Goal: Task Accomplishment & Management: Use online tool/utility

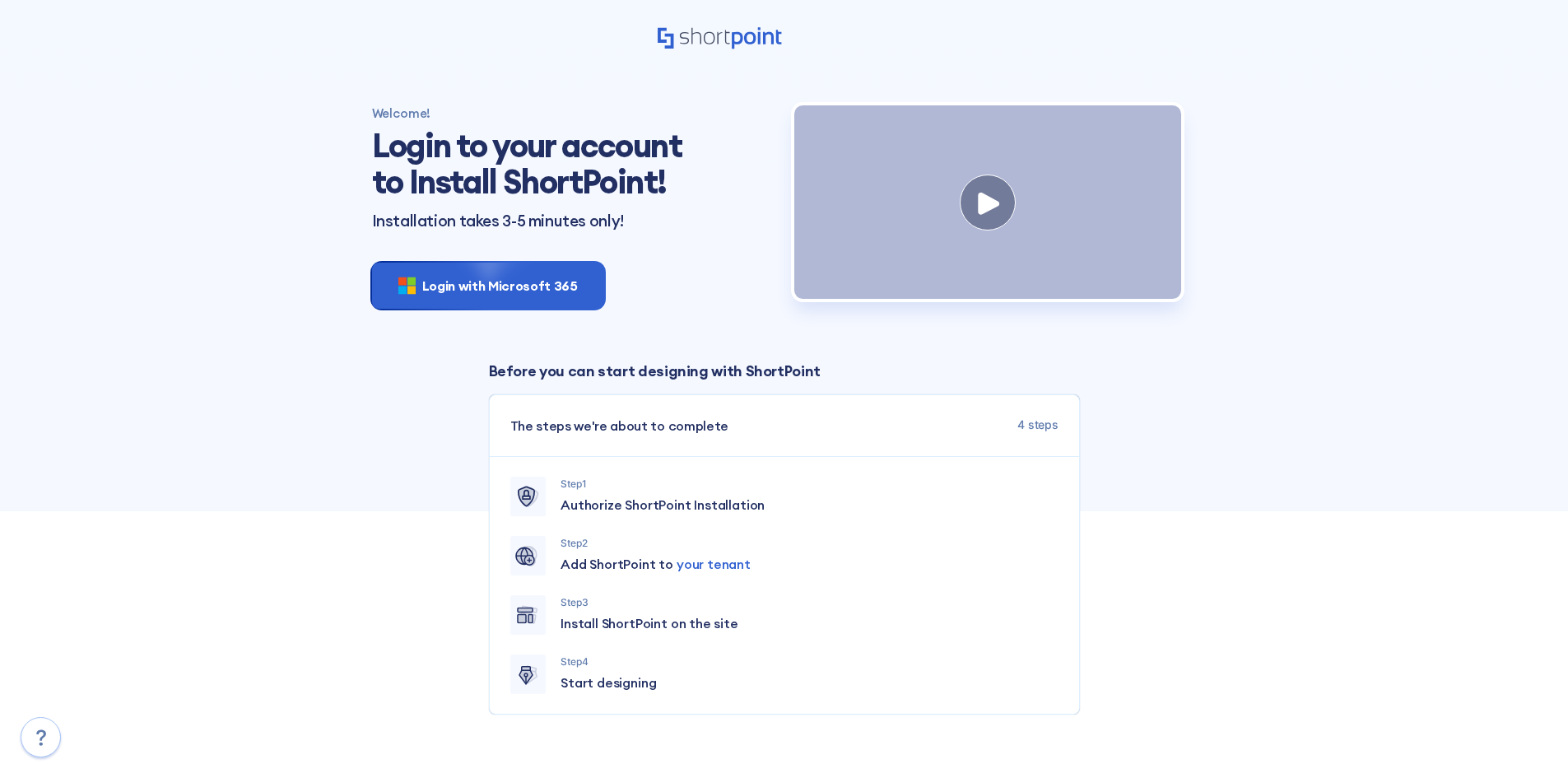
click at [1479, 38] on div "Welcome! Login to your account to Install ShortPoint! Installation takes 3-5 mi…" at bounding box center [784, 521] width 1568 height 1043
click at [514, 273] on div "Login with Microsoft 365" at bounding box center [488, 285] width 232 height 46
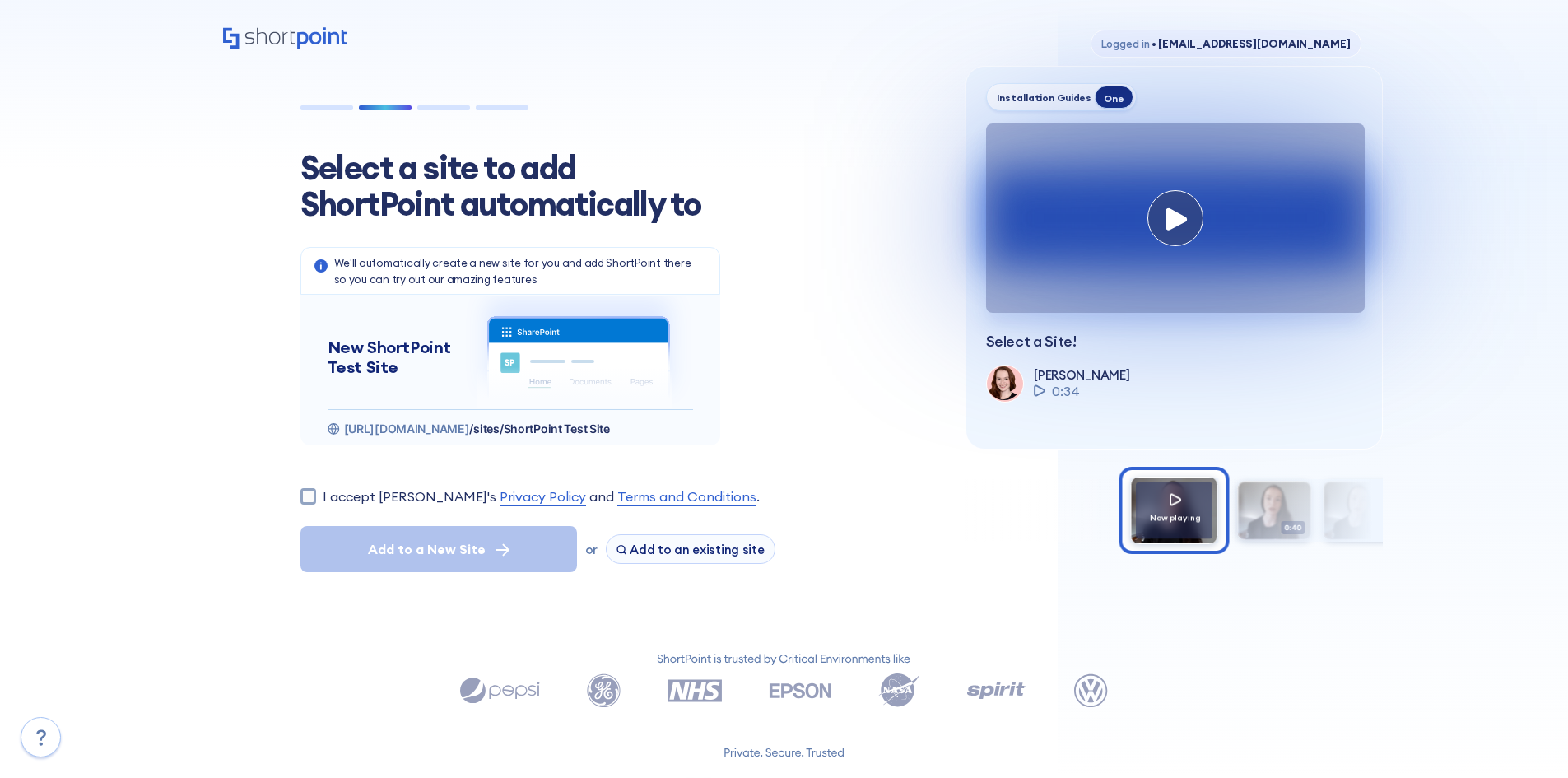
click at [333, 499] on label "I accept ShortPoint's Privacy Policy and Terms and Conditions ." at bounding box center [541, 497] width 437 height 20
click at [316, 499] on input "I accept ShortPoint's Privacy Policy and Terms and Conditions ." at bounding box center [308, 495] width 16 height 16
checkbox input "true"
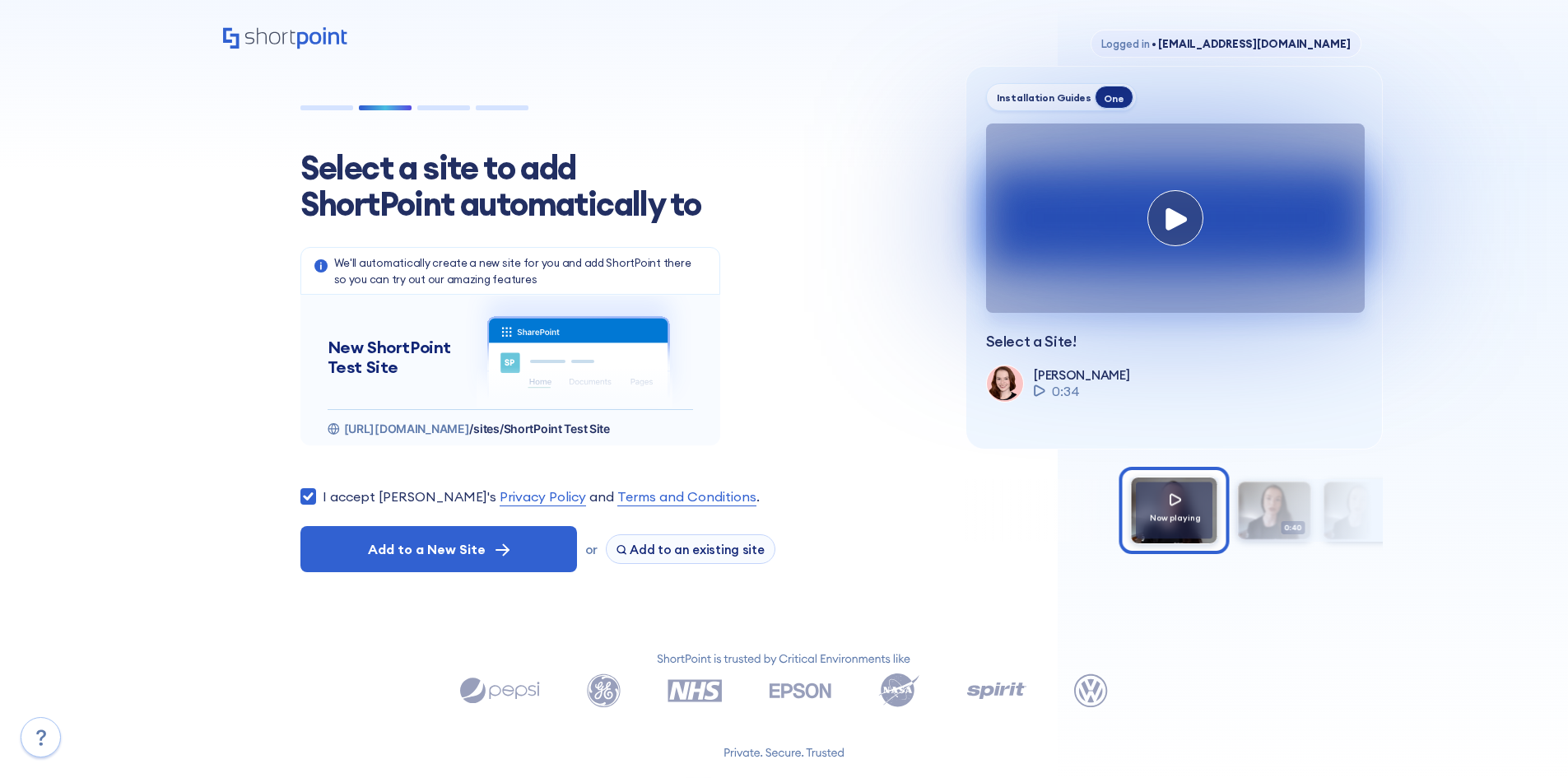
scroll to position [82, 0]
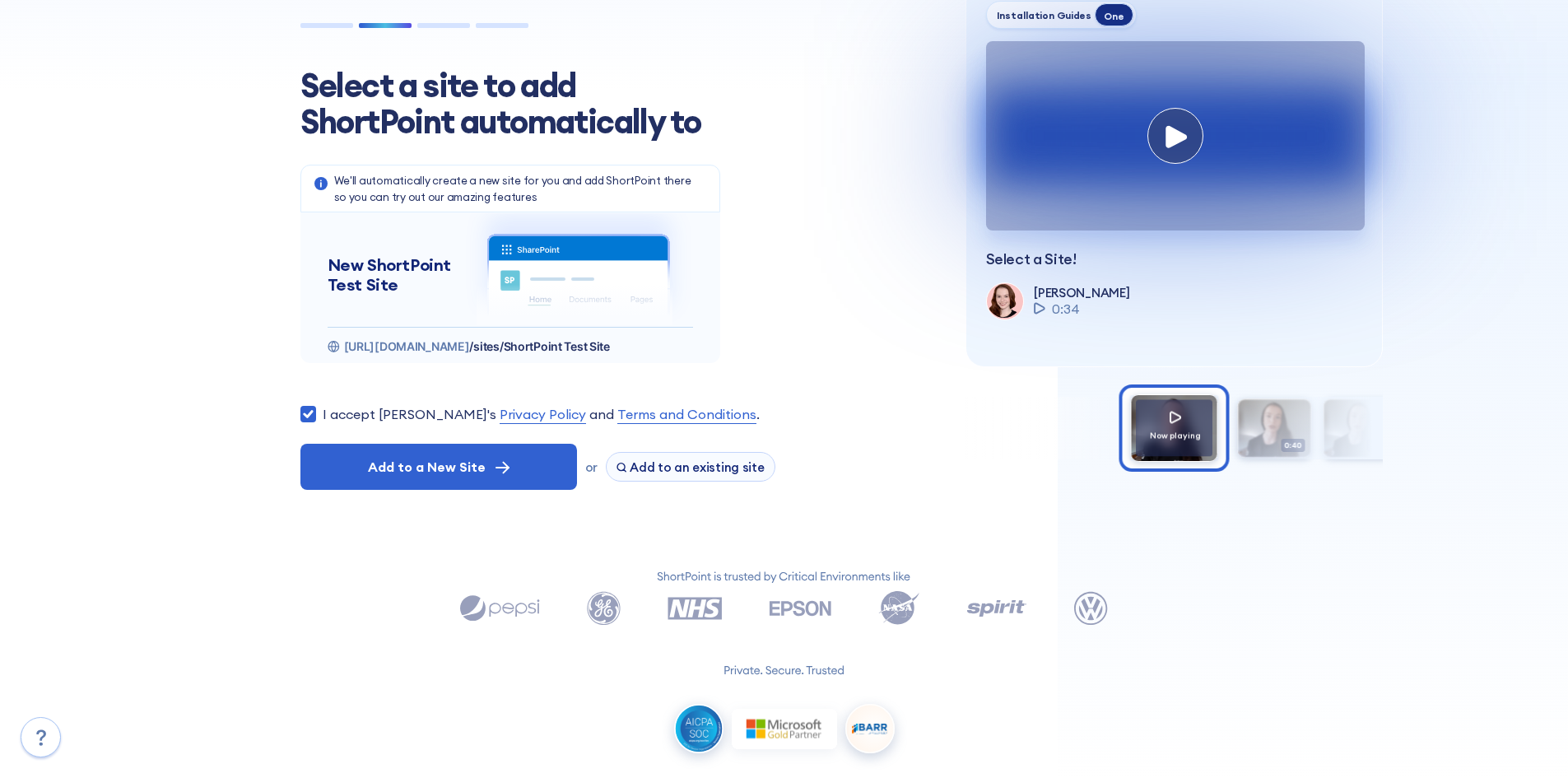
click at [21, 142] on div "Logged in • ASautter@cfoserv.com Select a site to add ShortPoint automatically …" at bounding box center [784, 366] width 1568 height 897
